Goal: Register for event/course: Register for event/course

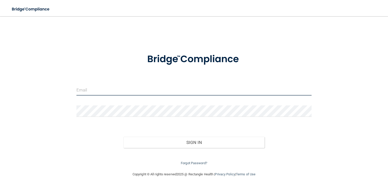
click at [94, 94] on input "email" at bounding box center [193, 89] width 235 height 11
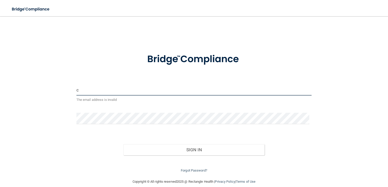
type input "[EMAIL_ADDRESS][DOMAIN_NAME]"
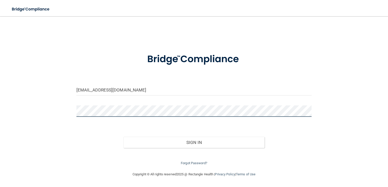
click at [123, 137] on button "Sign In" at bounding box center [193, 142] width 141 height 11
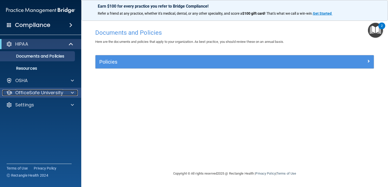
click at [74, 91] on div at bounding box center [71, 93] width 13 height 6
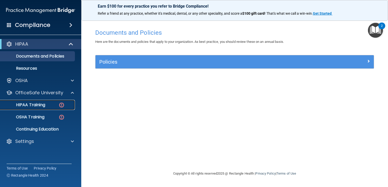
click at [38, 105] on p "HIPAA Training" at bounding box center [24, 104] width 42 height 5
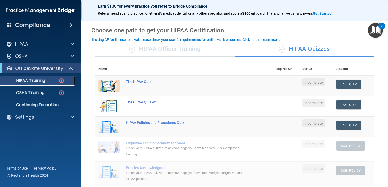
scroll to position [12, 0]
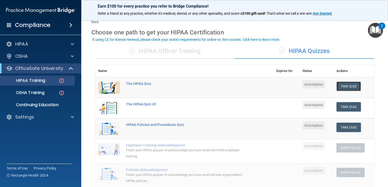
click at [345, 85] on button "Take Quiz" at bounding box center [348, 86] width 24 height 9
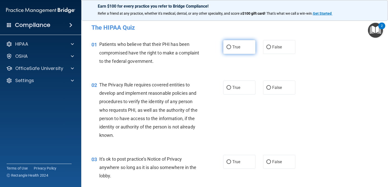
click at [237, 43] on label "True" at bounding box center [239, 47] width 32 height 14
click at [231, 45] on input "True" at bounding box center [228, 47] width 5 height 4
radio input "true"
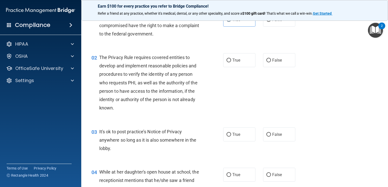
scroll to position [34, 0]
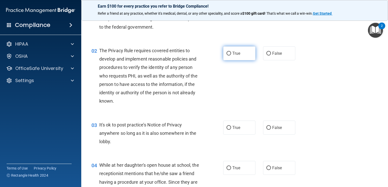
click at [228, 52] on input "True" at bounding box center [228, 54] width 5 height 4
radio input "true"
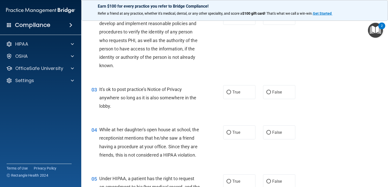
scroll to position [88, 0]
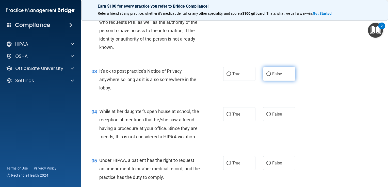
click at [269, 75] on label "False" at bounding box center [279, 74] width 32 height 14
click at [269, 75] on input "False" at bounding box center [268, 74] width 5 height 4
radio input "true"
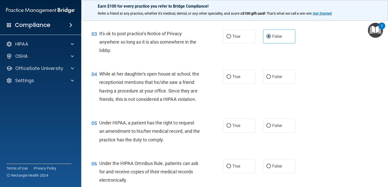
scroll to position [150, 0]
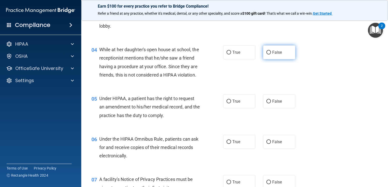
click at [272, 52] on span "False" at bounding box center [277, 52] width 10 height 5
click at [270, 52] on input "False" at bounding box center [268, 53] width 5 height 4
radio input "true"
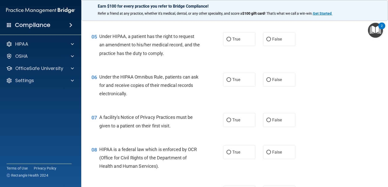
scroll to position [218, 0]
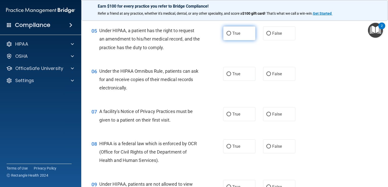
click at [229, 37] on label "True" at bounding box center [239, 33] width 32 height 14
click at [229, 36] on input "True" at bounding box center [228, 34] width 5 height 4
radio input "true"
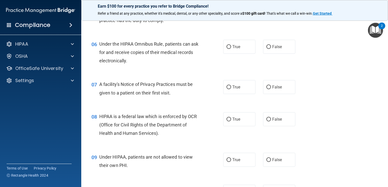
scroll to position [252, 0]
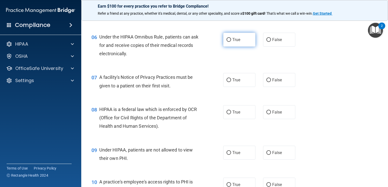
click at [239, 47] on label "True" at bounding box center [239, 40] width 32 height 14
click at [231, 42] on input "True" at bounding box center [228, 40] width 5 height 4
radio input "true"
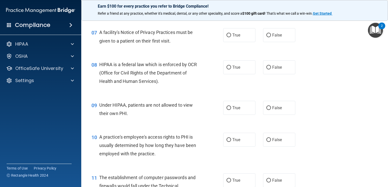
scroll to position [297, 0]
click at [234, 42] on label "True" at bounding box center [239, 35] width 32 height 14
click at [231, 37] on input "True" at bounding box center [228, 35] width 5 height 4
radio input "true"
click at [242, 74] on label "True" at bounding box center [239, 67] width 32 height 14
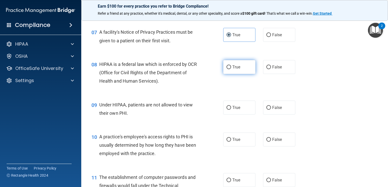
click at [231, 69] on input "True" at bounding box center [228, 67] width 5 height 4
radio input "true"
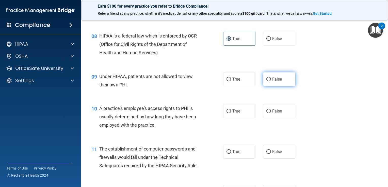
click at [271, 83] on label "False" at bounding box center [279, 79] width 32 height 14
click at [271, 81] on input "False" at bounding box center [268, 80] width 5 height 4
radio input "true"
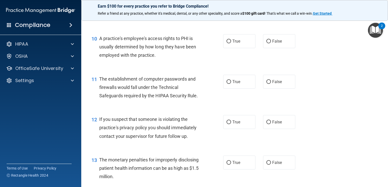
scroll to position [396, 0]
click at [266, 43] on input "False" at bounding box center [268, 42] width 5 height 4
radio input "true"
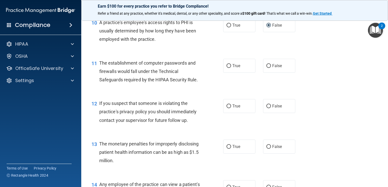
scroll to position [433, 0]
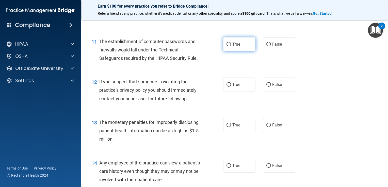
click at [232, 47] on span "True" at bounding box center [236, 44] width 8 height 5
click at [231, 46] on input "True" at bounding box center [228, 45] width 5 height 4
radio input "true"
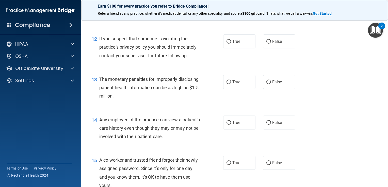
scroll to position [481, 0]
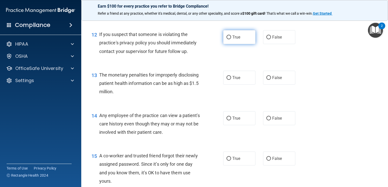
click at [239, 44] on label "True" at bounding box center [239, 37] width 32 height 14
click at [231, 39] on input "True" at bounding box center [228, 38] width 5 height 4
radio input "true"
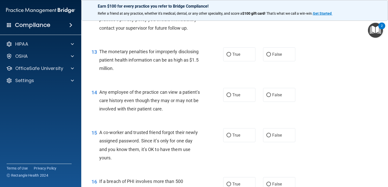
scroll to position [513, 0]
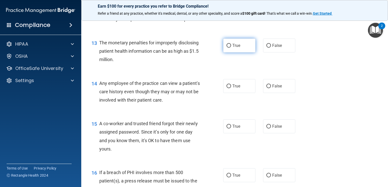
click at [238, 53] on label "True" at bounding box center [239, 46] width 32 height 14
click at [231, 48] on input "True" at bounding box center [228, 46] width 5 height 4
radio input "true"
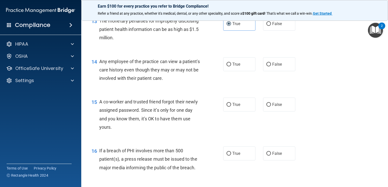
scroll to position [555, 0]
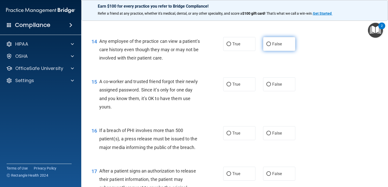
click at [268, 50] on label "False" at bounding box center [279, 44] width 32 height 14
click at [268, 46] on input "False" at bounding box center [268, 44] width 5 height 4
radio input "true"
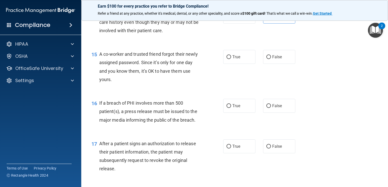
scroll to position [606, 0]
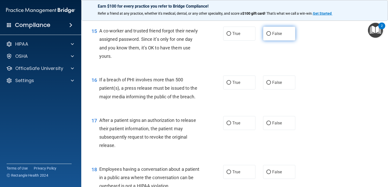
click at [266, 39] on label "False" at bounding box center [279, 34] width 32 height 14
click at [266, 36] on input "False" at bounding box center [268, 34] width 5 height 4
radio input "true"
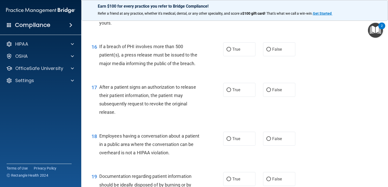
scroll to position [644, 0]
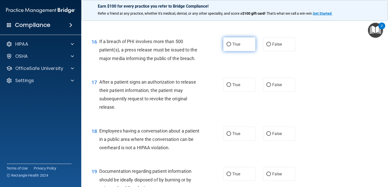
click at [239, 50] on label "True" at bounding box center [239, 44] width 32 height 14
click at [231, 46] on input "True" at bounding box center [228, 45] width 5 height 4
radio input "true"
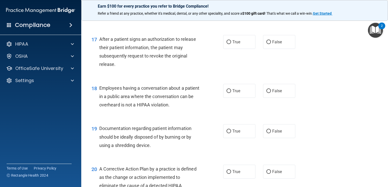
scroll to position [687, 0]
click at [229, 49] on label "True" at bounding box center [239, 42] width 32 height 14
click at [229, 44] on input "True" at bounding box center [228, 42] width 5 height 4
radio input "true"
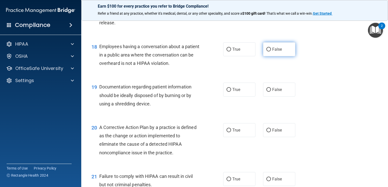
click at [272, 52] on span "False" at bounding box center [277, 49] width 10 height 5
click at [271, 51] on input "False" at bounding box center [268, 50] width 5 height 4
radio input "true"
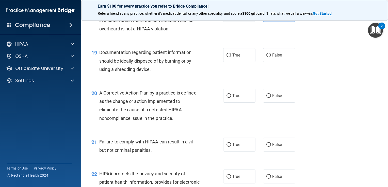
scroll to position [764, 0]
click at [242, 61] on label "True" at bounding box center [239, 54] width 32 height 14
click at [231, 57] on input "True" at bounding box center [228, 55] width 5 height 4
radio input "true"
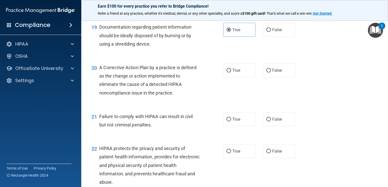
scroll to position [788, 0]
click at [232, 70] on div "20 A Corrective Action Plan by a practice is defined as the change or action im…" at bounding box center [235, 81] width 294 height 49
click at [231, 76] on label "True" at bounding box center [239, 70] width 32 height 14
click at [231, 73] on input "True" at bounding box center [228, 71] width 5 height 4
radio input "true"
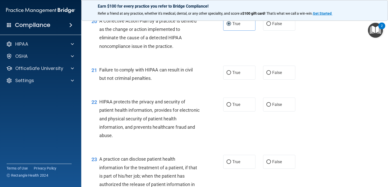
scroll to position [848, 0]
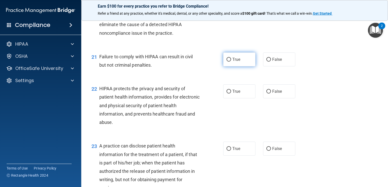
click at [240, 66] on label "True" at bounding box center [239, 60] width 32 height 14
click at [231, 62] on input "True" at bounding box center [228, 60] width 5 height 4
radio input "true"
click at [270, 65] on label "False" at bounding box center [279, 60] width 32 height 14
click at [270, 62] on input "False" at bounding box center [268, 60] width 5 height 4
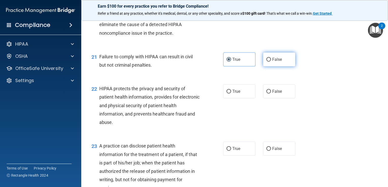
radio input "true"
radio input "false"
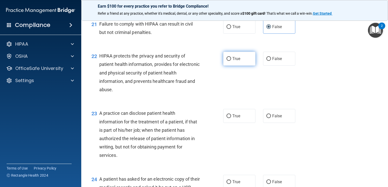
click at [232, 61] on span "True" at bounding box center [236, 58] width 8 height 5
click at [231, 61] on input "True" at bounding box center [228, 59] width 5 height 4
radio input "true"
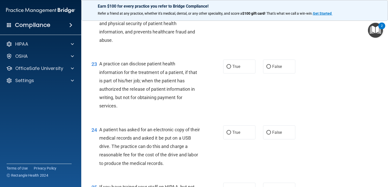
scroll to position [948, 0]
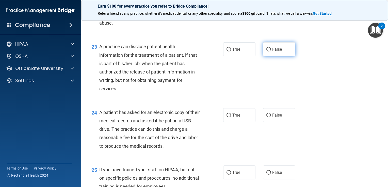
click at [266, 51] on input "False" at bounding box center [268, 50] width 5 height 4
radio input "true"
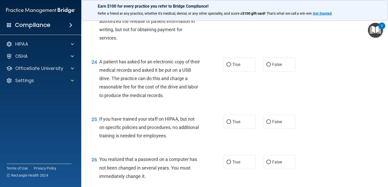
scroll to position [998, 0]
click at [242, 72] on label "True" at bounding box center [239, 65] width 32 height 14
click at [231, 67] on input "True" at bounding box center [228, 65] width 5 height 4
radio input "true"
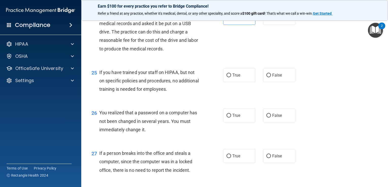
scroll to position [1053, 0]
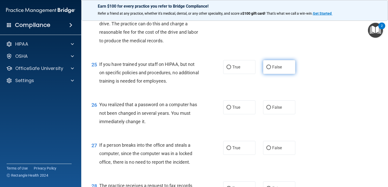
click at [274, 69] on span "False" at bounding box center [277, 67] width 10 height 5
click at [271, 69] on input "False" at bounding box center [268, 67] width 5 height 4
radio input "true"
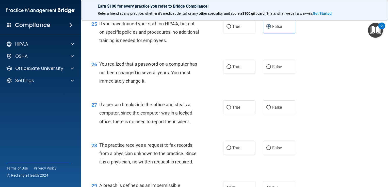
scroll to position [1096, 0]
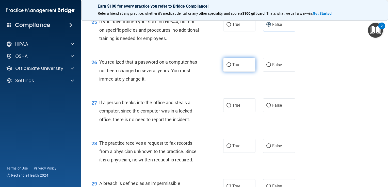
click at [243, 72] on label "True" at bounding box center [239, 65] width 32 height 14
click at [231, 67] on input "True" at bounding box center [228, 65] width 5 height 4
radio input "true"
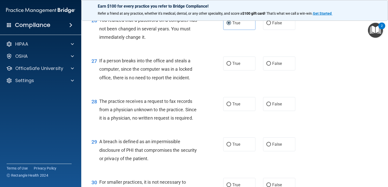
scroll to position [1148, 0]
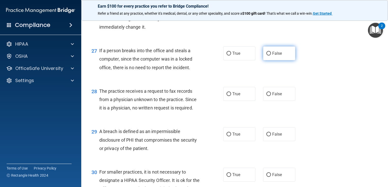
click at [278, 60] on label "False" at bounding box center [279, 53] width 32 height 14
click at [271, 56] on input "False" at bounding box center [268, 54] width 5 height 4
radio input "true"
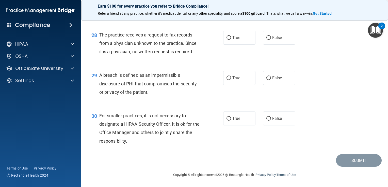
scroll to position [1206, 0]
click at [267, 40] on input "False" at bounding box center [268, 38] width 5 height 4
radio input "true"
click at [234, 80] on span "True" at bounding box center [236, 78] width 8 height 5
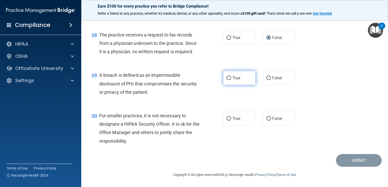
click at [231, 80] on input "True" at bounding box center [228, 78] width 5 height 4
radio input "true"
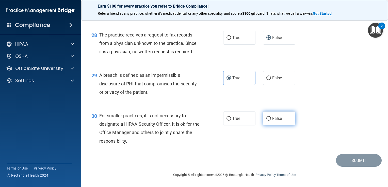
click at [266, 117] on input "False" at bounding box center [268, 119] width 5 height 4
radio input "true"
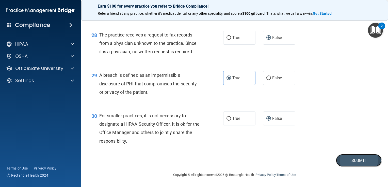
click at [355, 160] on button "Submit" at bounding box center [359, 160] width 46 height 13
click at [354, 160] on button "Submit" at bounding box center [359, 160] width 46 height 13
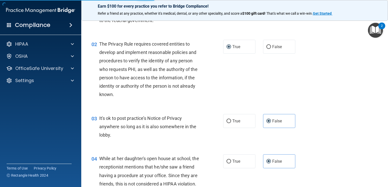
scroll to position [0, 0]
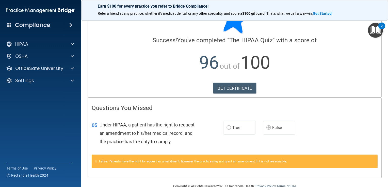
scroll to position [22, 0]
click at [237, 85] on link "GET CERTIFICATE" at bounding box center [234, 87] width 43 height 11
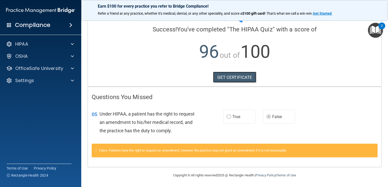
scroll to position [0, 0]
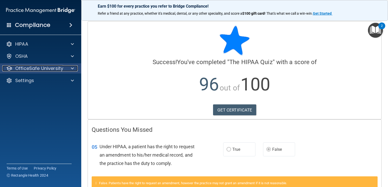
click at [73, 68] on span at bounding box center [72, 68] width 3 height 6
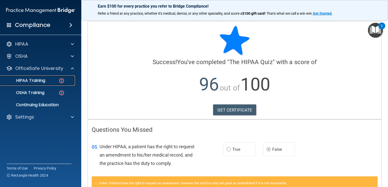
click at [41, 83] on p "HIPAA Training" at bounding box center [24, 80] width 42 height 5
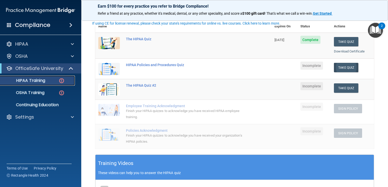
scroll to position [28, 0]
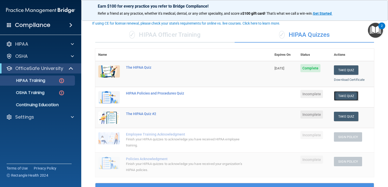
click at [338, 97] on button "Take Quiz" at bounding box center [346, 95] width 24 height 9
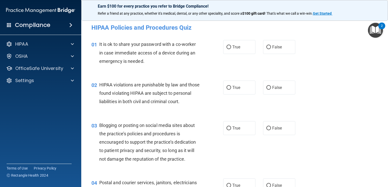
click at [222, 70] on div "01 It is ok to share your password with a co-worker in case immediate access of…" at bounding box center [235, 54] width 294 height 41
click at [270, 51] on label "False" at bounding box center [279, 47] width 32 height 14
click at [270, 49] on input "False" at bounding box center [268, 47] width 5 height 4
radio input "true"
click at [231, 92] on label "True" at bounding box center [239, 88] width 32 height 14
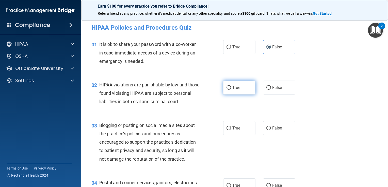
click at [231, 90] on input "True" at bounding box center [228, 88] width 5 height 4
radio input "true"
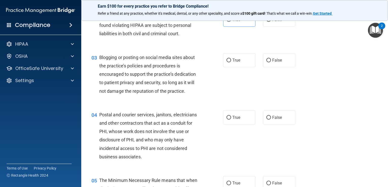
scroll to position [71, 0]
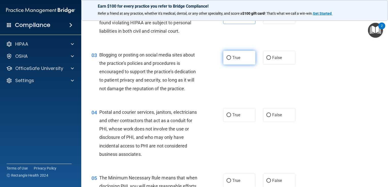
click at [236, 60] on span "True" at bounding box center [236, 57] width 8 height 5
click at [231, 60] on input "True" at bounding box center [228, 58] width 5 height 4
radio input "true"
click at [257, 64] on div "True False" at bounding box center [261, 58] width 77 height 14
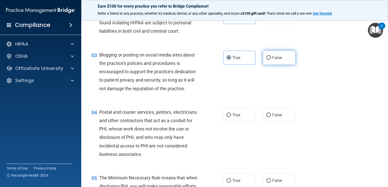
click at [268, 63] on label "False" at bounding box center [279, 58] width 32 height 14
click at [268, 60] on input "False" at bounding box center [268, 58] width 5 height 4
radio input "true"
radio input "false"
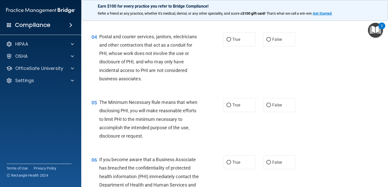
scroll to position [142, 0]
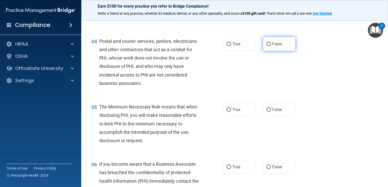
click at [275, 46] on span "False" at bounding box center [277, 44] width 10 height 5
click at [271, 46] on input "False" at bounding box center [268, 44] width 5 height 4
radio input "true"
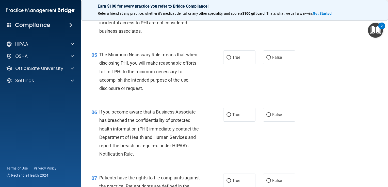
scroll to position [194, 0]
click at [230, 62] on label "True" at bounding box center [239, 57] width 32 height 14
click at [230, 59] on input "True" at bounding box center [228, 57] width 5 height 4
radio input "true"
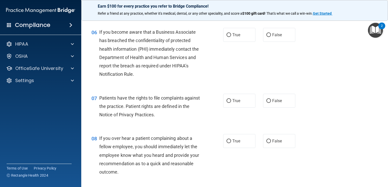
scroll to position [274, 0]
click at [226, 37] on input "True" at bounding box center [228, 35] width 5 height 4
radio input "true"
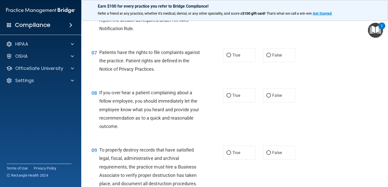
scroll to position [331, 0]
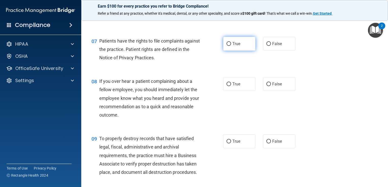
click at [236, 46] on span "True" at bounding box center [236, 43] width 8 height 5
click at [231, 46] on input "True" at bounding box center [228, 44] width 5 height 4
radio input "true"
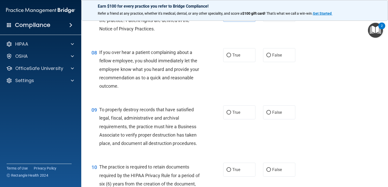
scroll to position [364, 0]
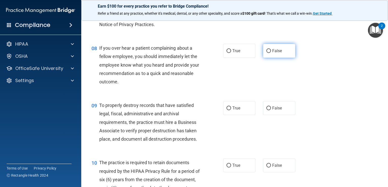
click at [276, 55] on label "False" at bounding box center [279, 51] width 32 height 14
click at [271, 53] on input "False" at bounding box center [268, 51] width 5 height 4
radio input "true"
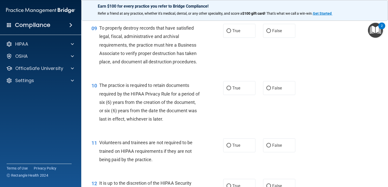
scroll to position [442, 0]
click at [232, 33] on span "True" at bounding box center [236, 30] width 8 height 5
click at [230, 32] on input "True" at bounding box center [228, 31] width 5 height 4
radio input "true"
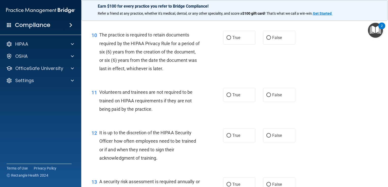
scroll to position [493, 0]
click at [232, 39] on span "True" at bounding box center [236, 36] width 8 height 5
click at [231, 39] on input "True" at bounding box center [228, 37] width 5 height 4
radio input "true"
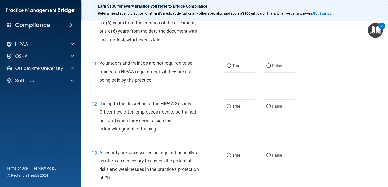
scroll to position [544, 0]
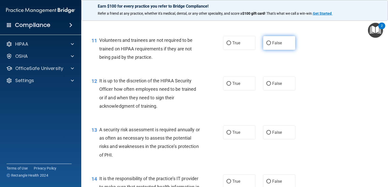
click at [272, 45] on span "False" at bounding box center [277, 43] width 10 height 5
click at [270, 45] on input "False" at bounding box center [268, 43] width 5 height 4
radio input "true"
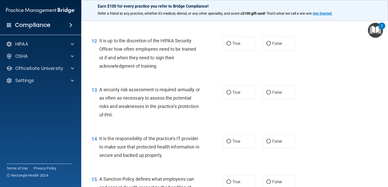
scroll to position [584, 0]
click at [276, 45] on span "False" at bounding box center [277, 43] width 10 height 5
click at [271, 45] on input "False" at bounding box center [268, 43] width 5 height 4
radio input "true"
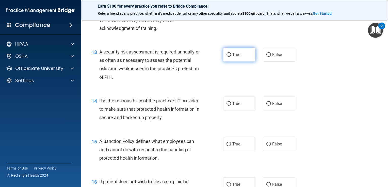
click at [223, 62] on label "True" at bounding box center [239, 55] width 32 height 14
click at [226, 57] on input "True" at bounding box center [228, 55] width 5 height 4
radio input "true"
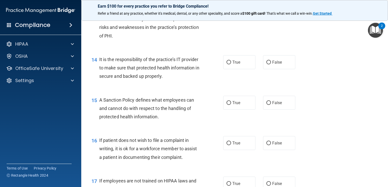
scroll to position [663, 0]
click at [272, 64] on span "False" at bounding box center [277, 62] width 10 height 5
click at [270, 64] on input "False" at bounding box center [268, 62] width 5 height 4
radio input "true"
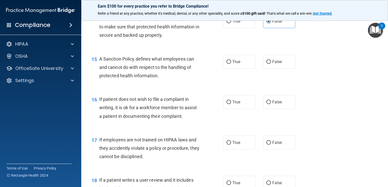
scroll to position [708, 0]
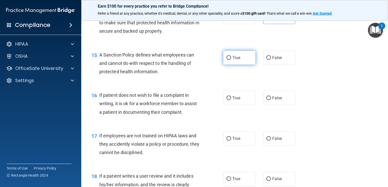
click at [228, 60] on input "True" at bounding box center [228, 58] width 5 height 4
radio input "true"
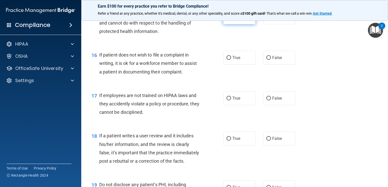
scroll to position [749, 0]
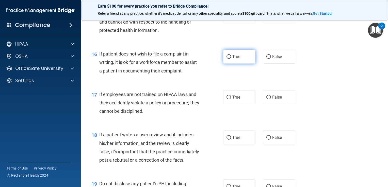
click at [235, 59] on span "True" at bounding box center [236, 56] width 8 height 5
click at [231, 59] on input "True" at bounding box center [228, 57] width 5 height 4
radio input "true"
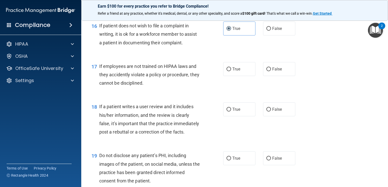
scroll to position [804, 0]
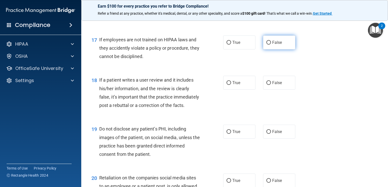
click at [269, 49] on label "False" at bounding box center [279, 43] width 32 height 14
click at [269, 45] on input "False" at bounding box center [268, 43] width 5 height 4
radio input "true"
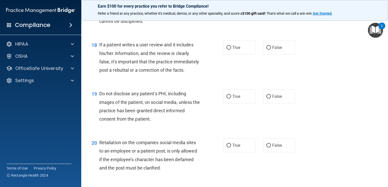
scroll to position [840, 0]
click at [270, 54] on label "False" at bounding box center [279, 47] width 32 height 14
click at [270, 49] on input "False" at bounding box center [268, 48] width 5 height 4
radio input "true"
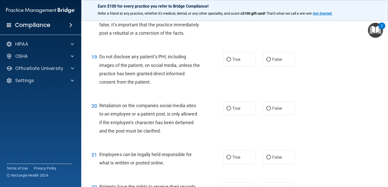
scroll to position [896, 0]
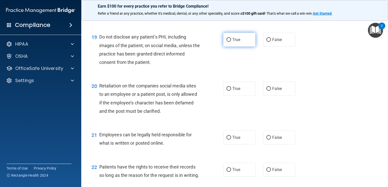
click at [240, 47] on label "True" at bounding box center [239, 40] width 32 height 14
click at [231, 42] on input "True" at bounding box center [228, 40] width 5 height 4
radio input "true"
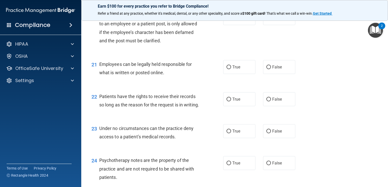
scroll to position [967, 0]
click at [272, 20] on span "False" at bounding box center [277, 17] width 10 height 5
click at [271, 20] on input "False" at bounding box center [268, 18] width 5 height 4
radio input "true"
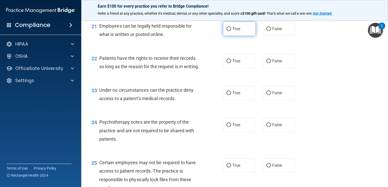
click at [225, 36] on label "True" at bounding box center [239, 29] width 32 height 14
click at [226, 31] on input "True" at bounding box center [228, 29] width 5 height 4
radio input "true"
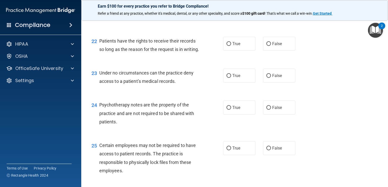
scroll to position [1023, 0]
click at [264, 50] on label "False" at bounding box center [279, 44] width 32 height 14
click at [266, 46] on input "False" at bounding box center [268, 44] width 5 height 4
radio input "true"
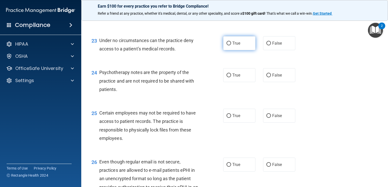
scroll to position [1061, 0]
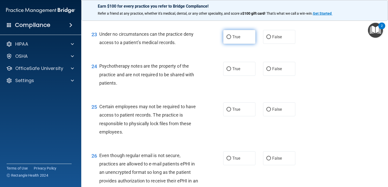
click at [234, 44] on label "True" at bounding box center [239, 37] width 32 height 14
click at [231, 39] on input "True" at bounding box center [228, 37] width 5 height 4
radio input "true"
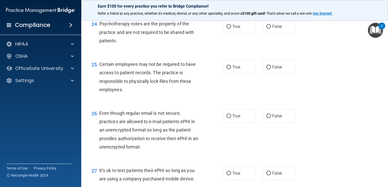
scroll to position [1104, 0]
click at [272, 29] on span "False" at bounding box center [277, 26] width 10 height 5
click at [270, 28] on input "False" at bounding box center [268, 27] width 5 height 4
radio input "true"
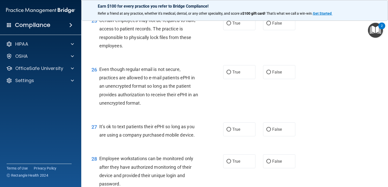
scroll to position [1148, 0]
click at [263, 30] on label "False" at bounding box center [279, 23] width 32 height 14
click at [266, 25] on input "False" at bounding box center [268, 23] width 5 height 4
radio input "true"
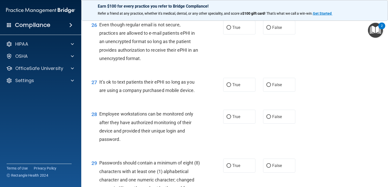
scroll to position [1192, 0]
click at [232, 30] on span "True" at bounding box center [236, 27] width 8 height 5
click at [231, 30] on input "True" at bounding box center [228, 28] width 5 height 4
radio input "true"
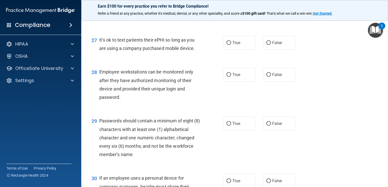
scroll to position [1243, 0]
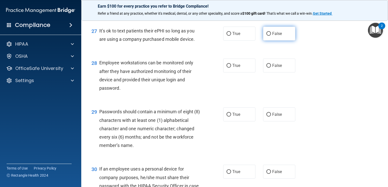
click at [265, 41] on label "False" at bounding box center [279, 34] width 32 height 14
click at [266, 36] on input "False" at bounding box center [268, 34] width 5 height 4
radio input "true"
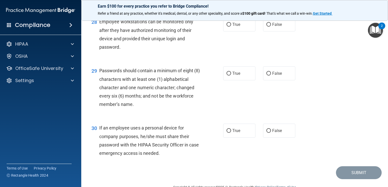
scroll to position [1285, 0]
click at [266, 26] on input "False" at bounding box center [268, 24] width 5 height 4
radio input "true"
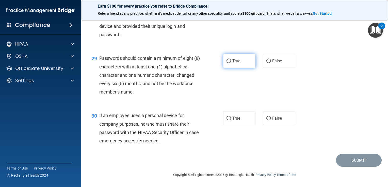
click at [233, 66] on label "True" at bounding box center [239, 61] width 32 height 14
click at [231, 63] on input "True" at bounding box center [228, 61] width 5 height 4
radio input "true"
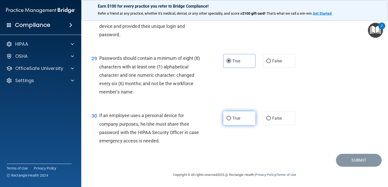
click at [232, 117] on span "True" at bounding box center [236, 118] width 8 height 5
click at [230, 117] on input "True" at bounding box center [228, 119] width 5 height 4
radio input "true"
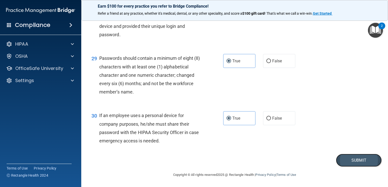
click at [347, 162] on button "Submit" at bounding box center [359, 160] width 46 height 13
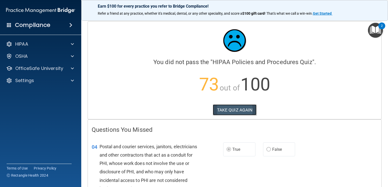
click at [232, 113] on button "TAKE QUIZ AGAIN" at bounding box center [235, 109] width 44 height 11
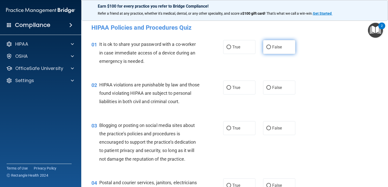
click at [266, 46] on input "False" at bounding box center [268, 47] width 5 height 4
radio input "true"
click at [228, 89] on input "True" at bounding box center [228, 88] width 5 height 4
radio input "true"
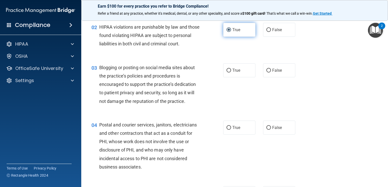
scroll to position [58, 0]
click at [274, 77] on label "False" at bounding box center [279, 70] width 32 height 14
click at [271, 73] on input "False" at bounding box center [268, 71] width 5 height 4
radio input "true"
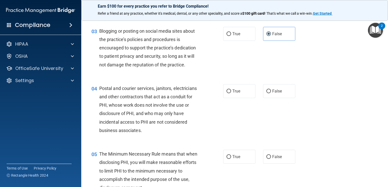
scroll to position [111, 0]
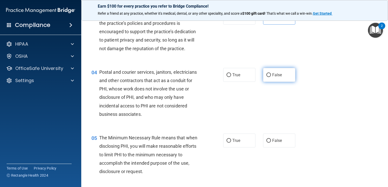
click at [272, 77] on span "False" at bounding box center [277, 75] width 10 height 5
click at [271, 77] on input "False" at bounding box center [268, 75] width 5 height 4
radio input "true"
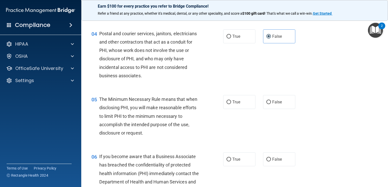
scroll to position [150, 0]
click at [236, 38] on span "True" at bounding box center [236, 35] width 8 height 5
click at [231, 38] on input "True" at bounding box center [228, 36] width 5 height 4
radio input "true"
radio input "false"
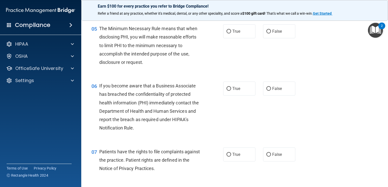
scroll to position [220, 0]
click at [233, 33] on span "True" at bounding box center [236, 31] width 8 height 5
click at [231, 33] on input "True" at bounding box center [228, 31] width 5 height 4
radio input "true"
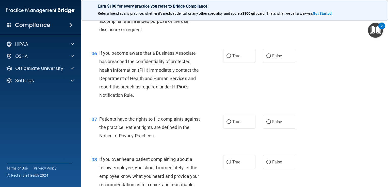
scroll to position [253, 0]
click at [268, 61] on label "False" at bounding box center [279, 55] width 32 height 14
click at [268, 58] on input "False" at bounding box center [268, 56] width 5 height 4
radio input "true"
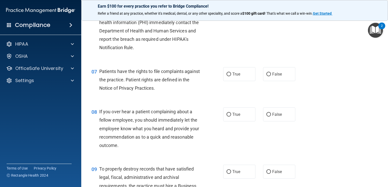
scroll to position [301, 0]
click at [230, 81] on label "True" at bounding box center [239, 74] width 32 height 14
click at [230, 76] on input "True" at bounding box center [228, 74] width 5 height 4
radio input "true"
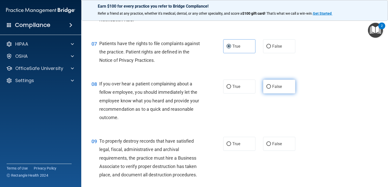
click at [272, 89] on span "False" at bounding box center [277, 86] width 10 height 5
click at [271, 89] on input "False" at bounding box center [268, 87] width 5 height 4
radio input "true"
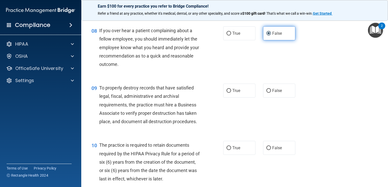
scroll to position [382, 0]
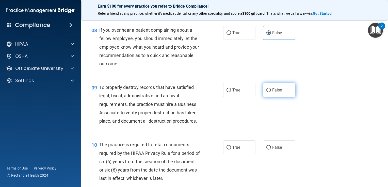
click at [272, 93] on span "False" at bounding box center [277, 90] width 10 height 5
click at [270, 92] on input "False" at bounding box center [268, 91] width 5 height 4
radio input "true"
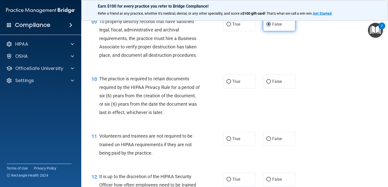
scroll to position [448, 0]
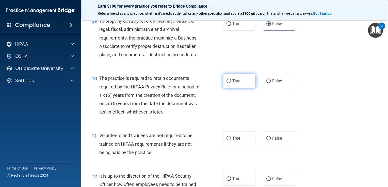
click at [240, 88] on label "True" at bounding box center [239, 81] width 32 height 14
click at [231, 83] on input "True" at bounding box center [228, 81] width 5 height 4
radio input "true"
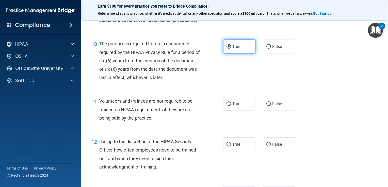
scroll to position [486, 0]
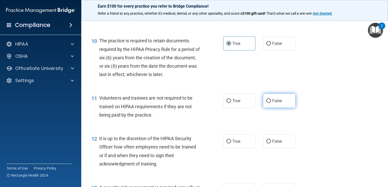
click at [267, 105] on label "False" at bounding box center [279, 101] width 32 height 14
click at [267, 103] on input "False" at bounding box center [268, 101] width 5 height 4
radio input "true"
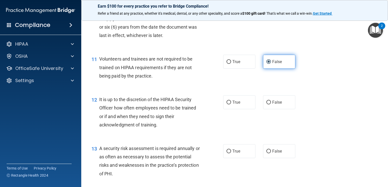
scroll to position [554, 0]
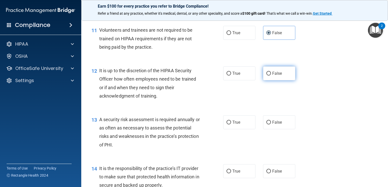
click at [268, 80] on label "False" at bounding box center [279, 73] width 32 height 14
click at [268, 76] on input "False" at bounding box center [268, 74] width 5 height 4
radio input "true"
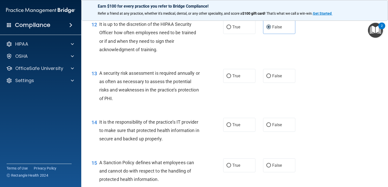
scroll to position [601, 0]
click at [236, 78] on span "True" at bounding box center [236, 75] width 8 height 5
click at [231, 78] on input "True" at bounding box center [228, 76] width 5 height 4
radio input "true"
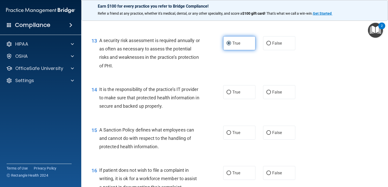
scroll to position [634, 0]
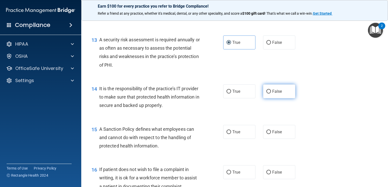
click at [272, 94] on span "False" at bounding box center [277, 91] width 10 height 5
click at [271, 94] on input "False" at bounding box center [268, 92] width 5 height 4
radio input "true"
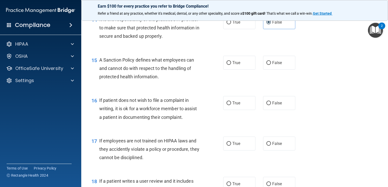
scroll to position [704, 0]
click at [270, 67] on label "False" at bounding box center [279, 62] width 32 height 14
click at [270, 64] on input "False" at bounding box center [268, 63] width 5 height 4
radio input "true"
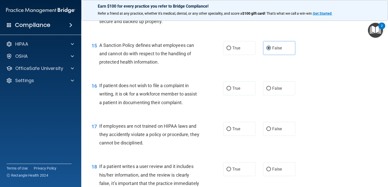
scroll to position [721, 0]
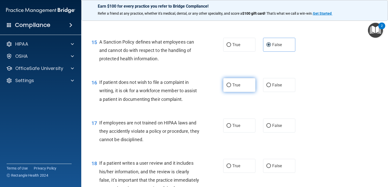
click at [238, 92] on label "True" at bounding box center [239, 85] width 32 height 14
click at [231, 87] on input "True" at bounding box center [228, 85] width 5 height 4
radio input "true"
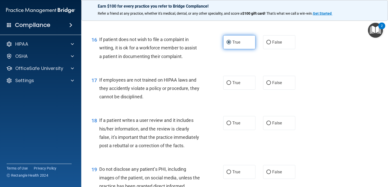
scroll to position [764, 0]
click at [270, 86] on label "False" at bounding box center [279, 83] width 32 height 14
click at [270, 85] on input "False" at bounding box center [268, 83] width 5 height 4
radio input "true"
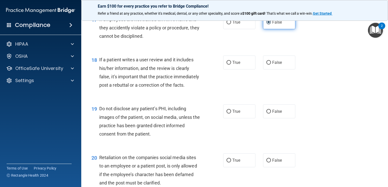
scroll to position [829, 0]
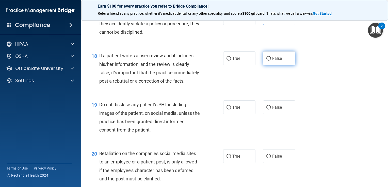
click at [272, 61] on span "False" at bounding box center [277, 58] width 10 height 5
click at [271, 61] on input "False" at bounding box center [268, 59] width 5 height 4
radio input "true"
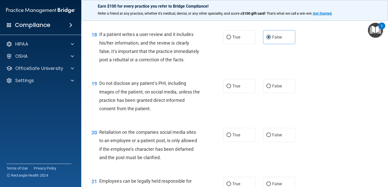
scroll to position [879, 0]
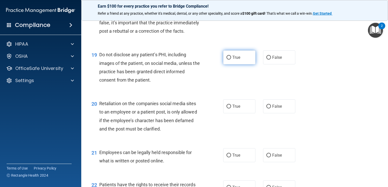
click at [234, 64] on label "True" at bounding box center [239, 57] width 32 height 14
click at [231, 60] on input "True" at bounding box center [228, 58] width 5 height 4
radio input "true"
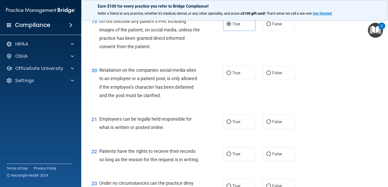
scroll to position [912, 0]
click at [277, 80] on label "False" at bounding box center [279, 73] width 32 height 14
click at [271, 75] on input "False" at bounding box center [268, 73] width 5 height 4
radio input "true"
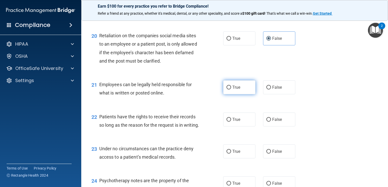
click at [242, 94] on label "True" at bounding box center [239, 87] width 32 height 14
click at [231, 90] on input "True" at bounding box center [228, 88] width 5 height 4
radio input "true"
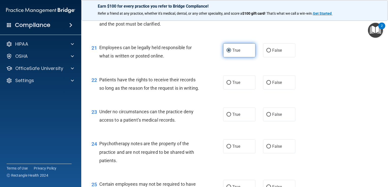
scroll to position [984, 0]
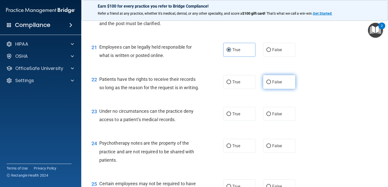
click at [267, 84] on input "False" at bounding box center [268, 82] width 5 height 4
radio input "true"
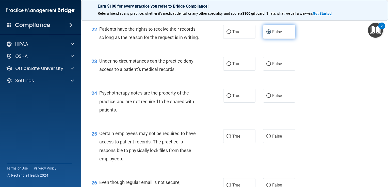
scroll to position [1053, 0]
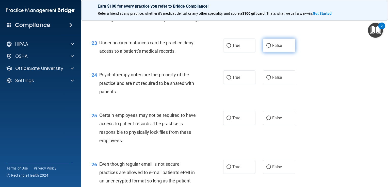
click at [266, 48] on input "False" at bounding box center [268, 46] width 5 height 4
radio input "true"
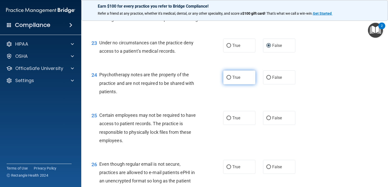
click at [232, 80] on span "True" at bounding box center [236, 77] width 8 height 5
click at [230, 80] on input "True" at bounding box center [228, 78] width 5 height 4
radio input "true"
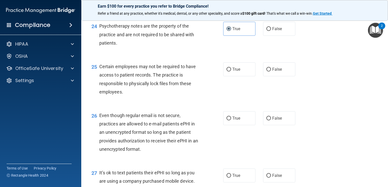
scroll to position [1114, 0]
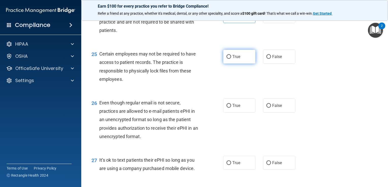
click at [244, 64] on label "True" at bounding box center [239, 57] width 32 height 14
click at [231, 59] on input "True" at bounding box center [228, 57] width 5 height 4
radio input "true"
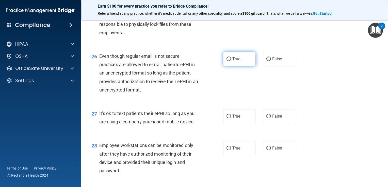
click at [241, 66] on label "True" at bounding box center [239, 59] width 32 height 14
click at [231, 61] on input "True" at bounding box center [228, 59] width 5 height 4
radio input "true"
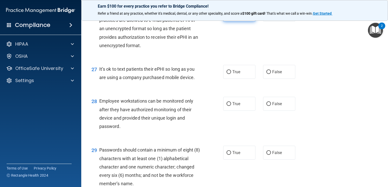
scroll to position [1208, 0]
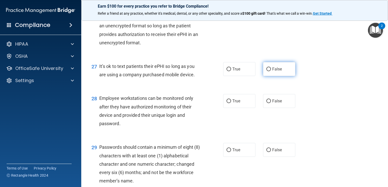
click at [272, 72] on span "False" at bounding box center [277, 69] width 10 height 5
click at [271, 71] on input "False" at bounding box center [268, 69] width 5 height 4
radio input "true"
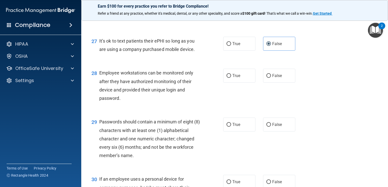
scroll to position [1234, 0]
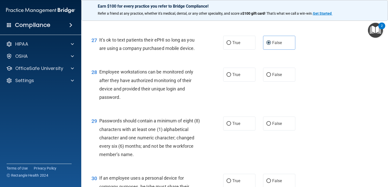
click at [284, 92] on div "28 Employee workstations can be monitored only after they have authorized monit…" at bounding box center [235, 85] width 294 height 49
click at [278, 82] on label "False" at bounding box center [279, 75] width 32 height 14
click at [271, 77] on input "False" at bounding box center [268, 75] width 5 height 4
radio input "true"
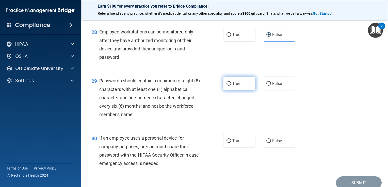
click at [235, 86] on span "True" at bounding box center [236, 83] width 8 height 5
click at [231, 86] on input "True" at bounding box center [228, 84] width 5 height 4
radio input "true"
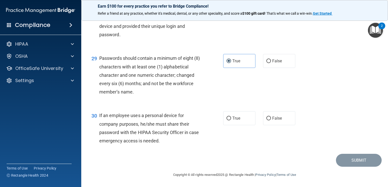
scroll to position [1301, 0]
click at [273, 125] on label "False" at bounding box center [279, 118] width 32 height 14
click at [271, 120] on input "False" at bounding box center [268, 119] width 5 height 4
radio input "true"
click at [348, 167] on button "Submit" at bounding box center [359, 160] width 46 height 13
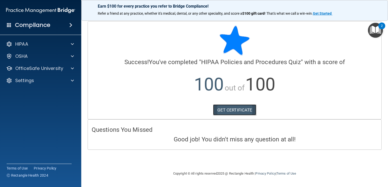
click at [247, 110] on link "GET CERTIFICATE" at bounding box center [234, 109] width 43 height 11
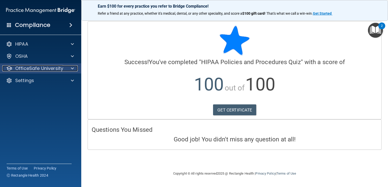
click at [77, 66] on div at bounding box center [71, 68] width 13 height 6
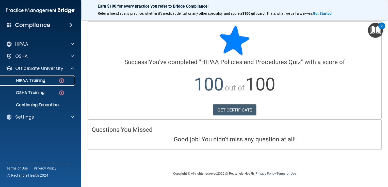
click at [42, 83] on link "HIPAA Training" at bounding box center [35, 81] width 80 height 10
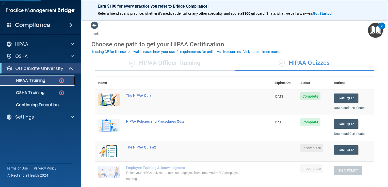
scroll to position [36, 0]
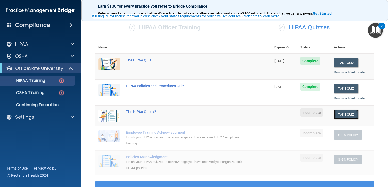
click at [335, 116] on button "Take Quiz" at bounding box center [346, 114] width 24 height 9
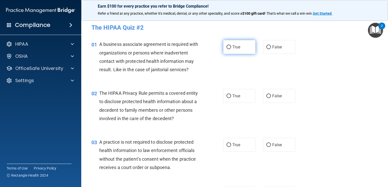
click at [227, 43] on label "True" at bounding box center [239, 47] width 32 height 14
click at [227, 45] on input "True" at bounding box center [228, 47] width 5 height 4
radio input "true"
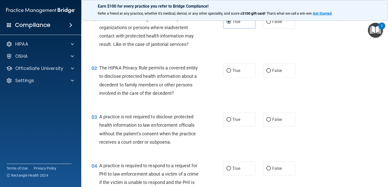
scroll to position [40, 0]
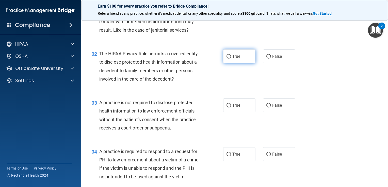
click at [232, 56] on span "True" at bounding box center [236, 56] width 8 height 5
click at [231, 56] on input "True" at bounding box center [228, 57] width 5 height 4
radio input "true"
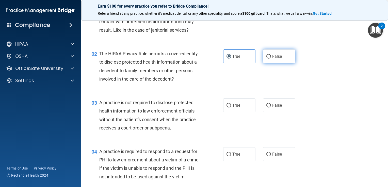
click at [278, 50] on label "False" at bounding box center [279, 56] width 32 height 14
click at [271, 55] on input "False" at bounding box center [268, 57] width 5 height 4
radio input "true"
radio input "false"
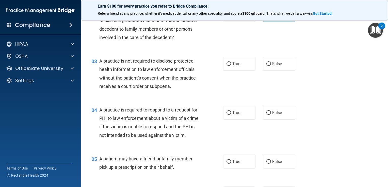
scroll to position [82, 0]
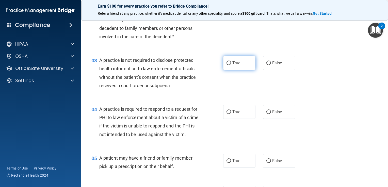
click at [235, 62] on span "True" at bounding box center [236, 63] width 8 height 5
click at [231, 62] on input "True" at bounding box center [228, 63] width 5 height 4
radio input "true"
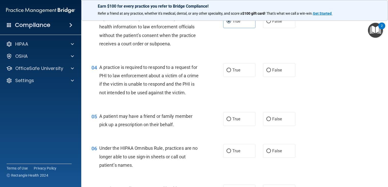
scroll to position [144, 0]
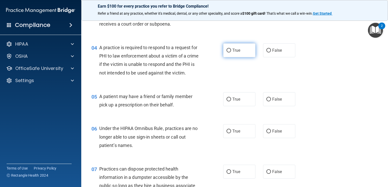
click at [234, 55] on label "True" at bounding box center [239, 50] width 32 height 14
click at [231, 53] on input "True" at bounding box center [228, 51] width 5 height 4
radio input "true"
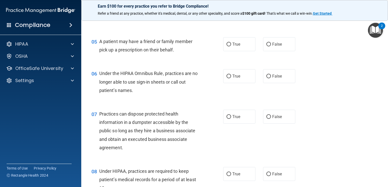
scroll to position [200, 0]
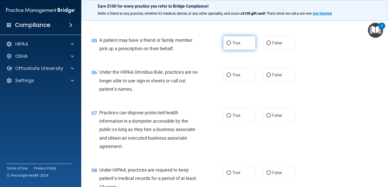
click at [245, 50] on label "True" at bounding box center [239, 43] width 32 height 14
click at [231, 45] on input "True" at bounding box center [228, 43] width 5 height 4
radio input "true"
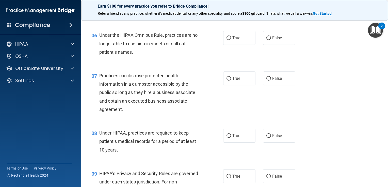
scroll to position [242, 0]
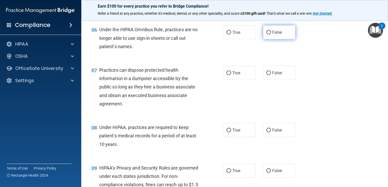
click at [266, 34] on input "False" at bounding box center [268, 33] width 5 height 4
radio input "true"
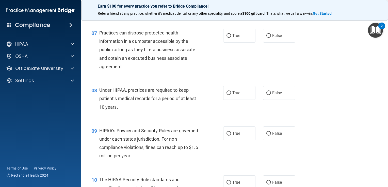
scroll to position [285, 0]
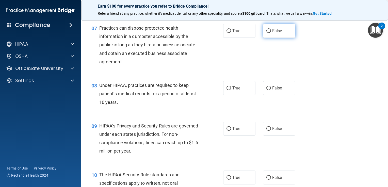
click at [275, 33] on span "False" at bounding box center [277, 30] width 10 height 5
click at [271, 33] on input "False" at bounding box center [268, 31] width 5 height 4
radio input "true"
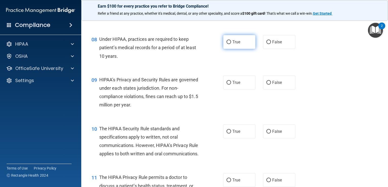
click at [232, 44] on span "True" at bounding box center [236, 42] width 8 height 5
click at [231, 44] on input "True" at bounding box center [228, 42] width 5 height 4
radio input "true"
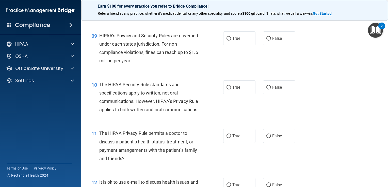
scroll to position [382, 0]
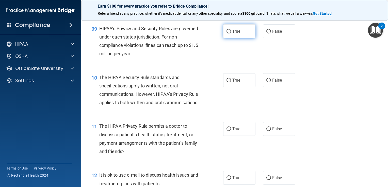
click at [236, 36] on label "True" at bounding box center [239, 31] width 32 height 14
click at [231, 33] on input "True" at bounding box center [228, 32] width 5 height 4
radio input "true"
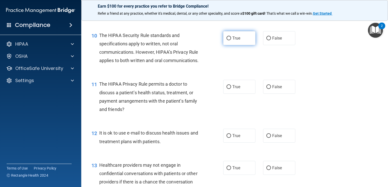
click at [227, 40] on input "True" at bounding box center [228, 39] width 5 height 4
radio input "true"
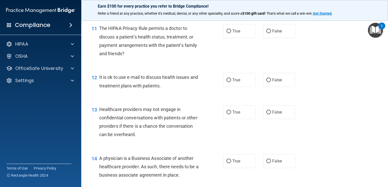
scroll to position [480, 0]
click at [274, 38] on label "False" at bounding box center [279, 31] width 32 height 14
click at [271, 33] on input "False" at bounding box center [268, 31] width 5 height 4
radio input "true"
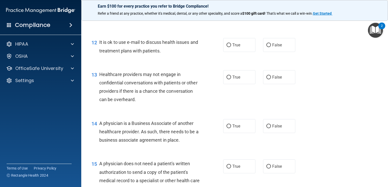
scroll to position [516, 0]
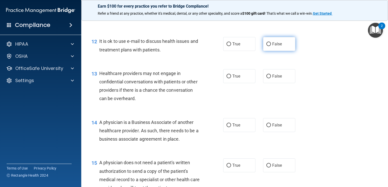
click at [270, 51] on label "False" at bounding box center [279, 44] width 32 height 14
click at [270, 46] on input "False" at bounding box center [268, 44] width 5 height 4
radio input "true"
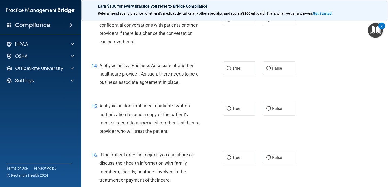
scroll to position [573, 0]
click at [232, 21] on span "True" at bounding box center [236, 18] width 8 height 5
click at [230, 21] on input "True" at bounding box center [228, 19] width 5 height 4
radio input "true"
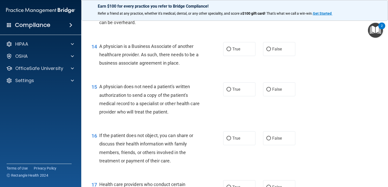
scroll to position [612, 0]
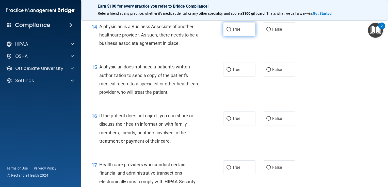
click at [241, 36] on label "True" at bounding box center [239, 29] width 32 height 14
click at [231, 31] on input "True" at bounding box center [228, 30] width 5 height 4
radio input "true"
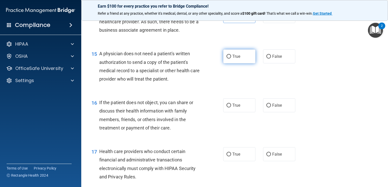
scroll to position [661, 0]
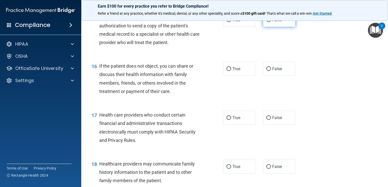
click at [271, 27] on label "False" at bounding box center [279, 20] width 32 height 14
click at [271, 22] on input "False" at bounding box center [268, 20] width 5 height 4
radio input "true"
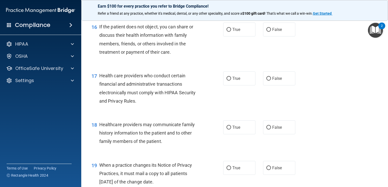
scroll to position [701, 0]
click at [232, 32] on span "True" at bounding box center [236, 29] width 8 height 5
click at [231, 31] on input "True" at bounding box center [228, 30] width 5 height 4
radio input "true"
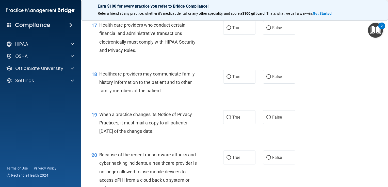
scroll to position [753, 0]
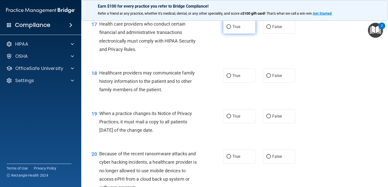
click at [232, 29] on span "True" at bounding box center [236, 26] width 8 height 5
click at [231, 29] on input "True" at bounding box center [228, 27] width 5 height 4
radio input "true"
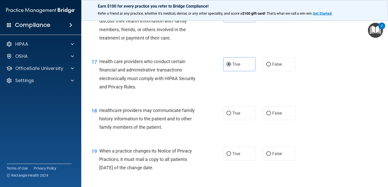
scroll to position [677, 0]
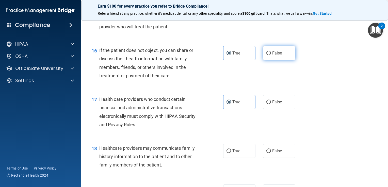
click at [272, 56] on span "False" at bounding box center [277, 53] width 10 height 5
click at [271, 55] on input "False" at bounding box center [268, 53] width 5 height 4
radio input "true"
radio input "false"
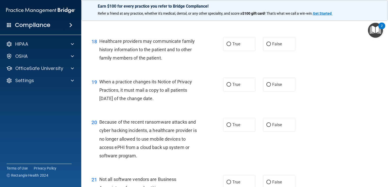
scroll to position [784, 0]
click at [266, 51] on label "False" at bounding box center [279, 44] width 32 height 14
click at [266, 46] on input "False" at bounding box center [268, 44] width 5 height 4
radio input "true"
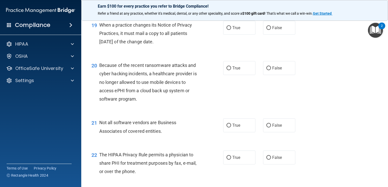
scroll to position [841, 0]
click at [231, 35] on label "True" at bounding box center [239, 28] width 32 height 14
click at [231, 30] on input "True" at bounding box center [228, 28] width 5 height 4
radio input "true"
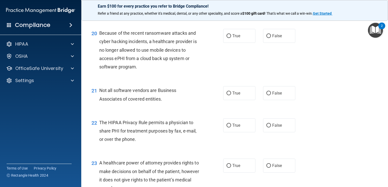
scroll to position [873, 0]
click at [270, 43] on label "False" at bounding box center [279, 36] width 32 height 14
click at [270, 38] on input "False" at bounding box center [268, 36] width 5 height 4
radio input "true"
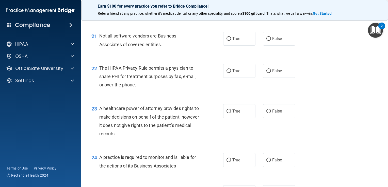
scroll to position [928, 0]
click at [244, 45] on label "True" at bounding box center [239, 38] width 32 height 14
click at [231, 40] on input "True" at bounding box center [228, 39] width 5 height 4
radio input "true"
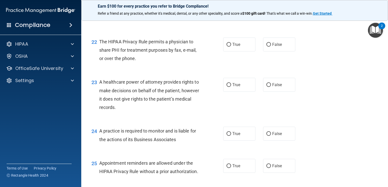
scroll to position [954, 0]
click at [229, 51] on label "True" at bounding box center [239, 44] width 32 height 14
click at [229, 46] on input "True" at bounding box center [228, 45] width 5 height 4
radio input "true"
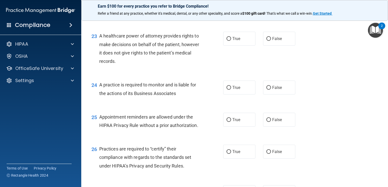
scroll to position [1004, 0]
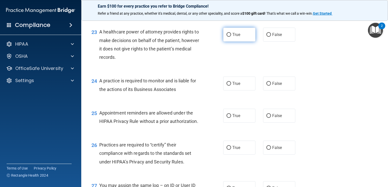
click at [234, 42] on label "True" at bounding box center [239, 35] width 32 height 14
click at [231, 37] on input "True" at bounding box center [228, 35] width 5 height 4
radio input "true"
click at [267, 42] on label "False" at bounding box center [279, 35] width 32 height 14
click at [267, 37] on input "False" at bounding box center [268, 35] width 5 height 4
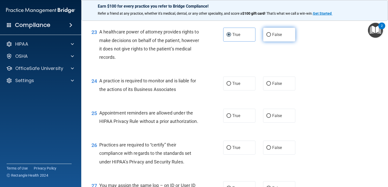
radio input "true"
click at [227, 42] on label "True" at bounding box center [239, 35] width 32 height 14
click at [227, 37] on input "True" at bounding box center [228, 35] width 5 height 4
radio input "true"
radio input "false"
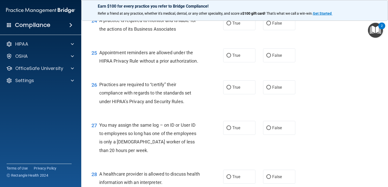
scroll to position [1065, 0]
click at [241, 30] on label "True" at bounding box center [239, 23] width 32 height 14
click at [231, 25] on input "True" at bounding box center [228, 23] width 5 height 4
radio input "true"
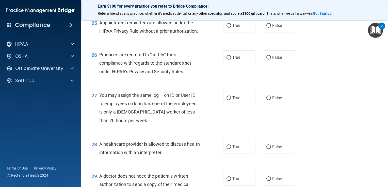
scroll to position [1098, 0]
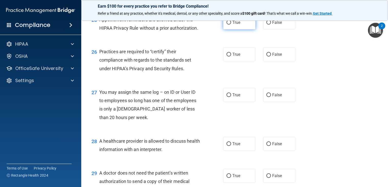
click at [234, 25] on span "True" at bounding box center [236, 22] width 8 height 5
click at [231, 25] on input "True" at bounding box center [228, 23] width 5 height 4
radio input "true"
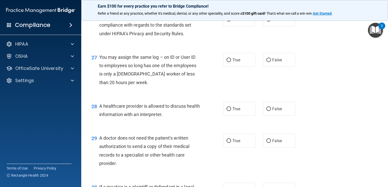
scroll to position [1133, 0]
click at [226, 22] on input "True" at bounding box center [228, 20] width 5 height 4
radio input "true"
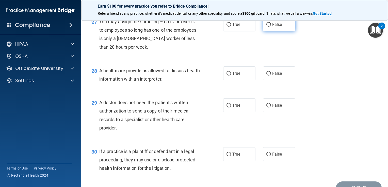
click at [269, 31] on label "False" at bounding box center [279, 25] width 32 height 14
click at [269, 27] on input "False" at bounding box center [268, 25] width 5 height 4
radio input "true"
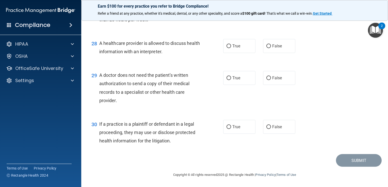
scroll to position [1198, 0]
click at [230, 53] on label "True" at bounding box center [239, 46] width 32 height 14
click at [230, 48] on input "True" at bounding box center [228, 46] width 5 height 4
radio input "true"
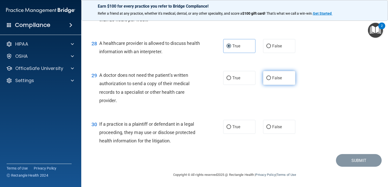
click at [269, 80] on label "False" at bounding box center [279, 78] width 32 height 14
click at [269, 80] on input "False" at bounding box center [268, 78] width 5 height 4
radio input "true"
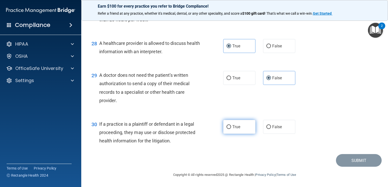
click at [241, 131] on label "True" at bounding box center [239, 127] width 32 height 14
click at [231, 129] on input "True" at bounding box center [228, 127] width 5 height 4
radio input "true"
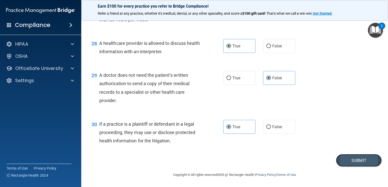
click at [346, 159] on button "Submit" at bounding box center [359, 160] width 46 height 13
